Goal: Find specific page/section: Find specific page/section

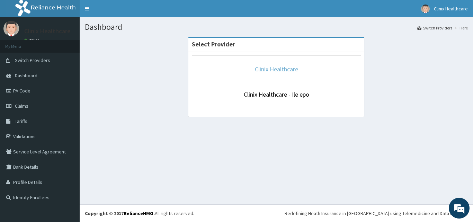
click at [267, 69] on link "Clinix Healthcare" at bounding box center [276, 69] width 43 height 8
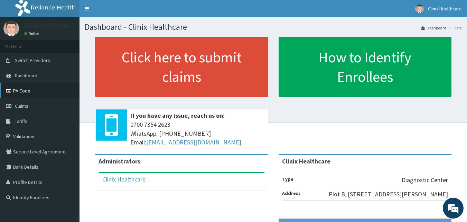
click at [20, 91] on link "PA Code" at bounding box center [40, 90] width 80 height 15
